Goal: Obtain resource: Obtain resource

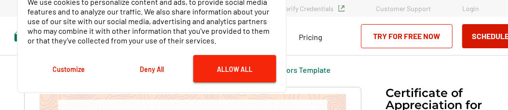
click at [244, 72] on button "Allow All" at bounding box center [234, 68] width 83 height 27
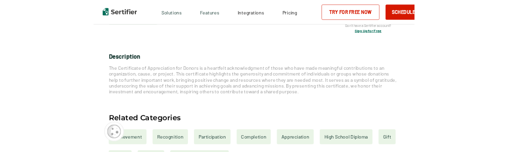
scroll to position [330, 0]
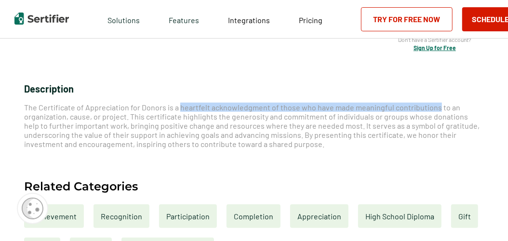
drag, startPoint x: 178, startPoint y: 107, endPoint x: 433, endPoint y: 105, distance: 254.7
click at [433, 105] on span "The Certificate of Appreciation for Donors is a heartfelt acknowledgment of tho…" at bounding box center [252, 126] width 456 height 46
copy span "heartfelt acknowledgment of those who have made meaningful contributions"
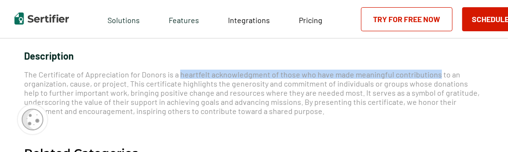
scroll to position [386, 0]
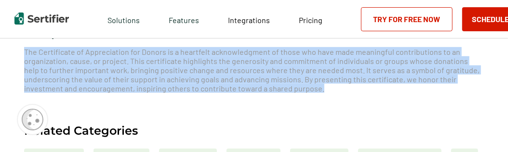
drag, startPoint x: 25, startPoint y: 51, endPoint x: 329, endPoint y: 93, distance: 306.7
click at [329, 93] on p "The Certificate of Appreciation for Donors is a heartfelt acknowledgment of tho…" at bounding box center [254, 70] width 460 height 46
copy span "The Certificate of Appreciation for Donors is a heartfelt acknowledgment of tho…"
drag, startPoint x: 313, startPoint y: 97, endPoint x: 316, endPoint y: 93, distance: 5.2
click at [314, 97] on div "Description The Certificate of Appreciation for Donors is a heartfelt acknowled…" at bounding box center [254, 60] width 460 height 81
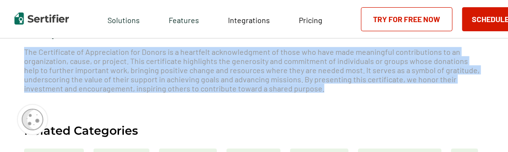
click at [294, 97] on div "Description The Certificate of Appreciation for Donors is a heartfelt acknowled…" at bounding box center [254, 60] width 460 height 81
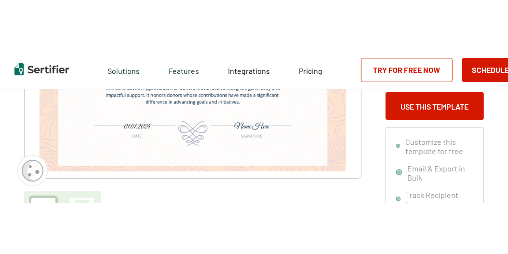
scroll to position [193, 0]
